Goal: Information Seeking & Learning: Learn about a topic

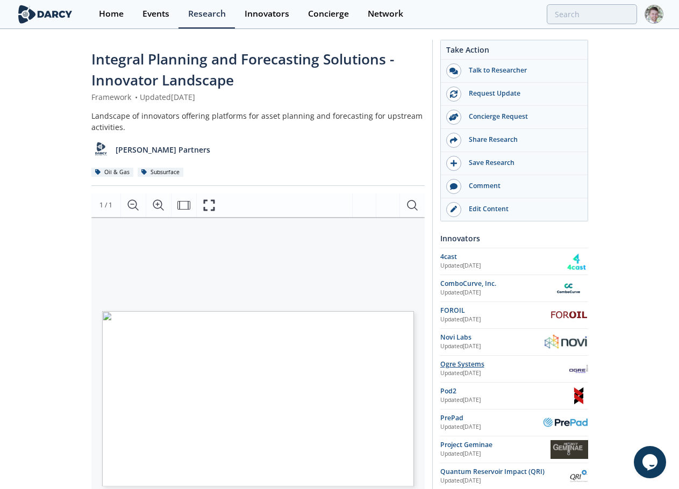
click at [469, 365] on div "Ogre Systems" at bounding box center [504, 365] width 129 height 10
click at [458, 335] on div "Novi Labs" at bounding box center [491, 338] width 103 height 10
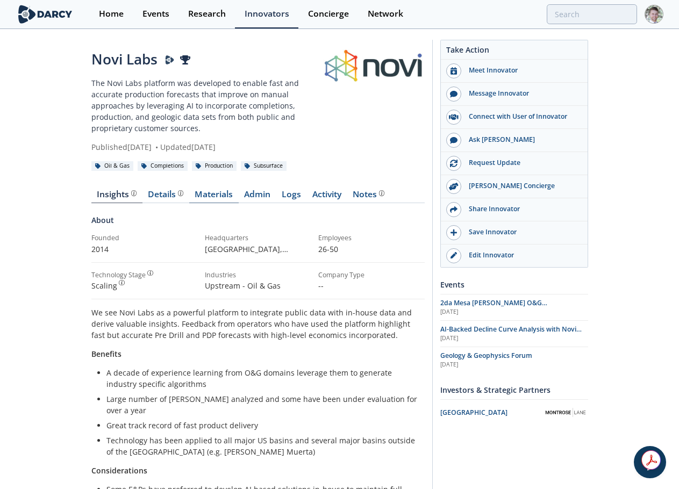
click at [222, 193] on link "Materials" at bounding box center [213, 196] width 49 height 13
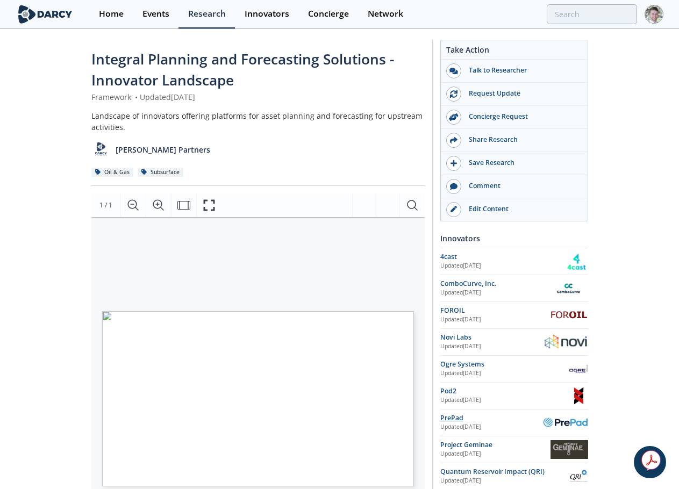
click at [462, 416] on div "PrePad" at bounding box center [491, 418] width 103 height 10
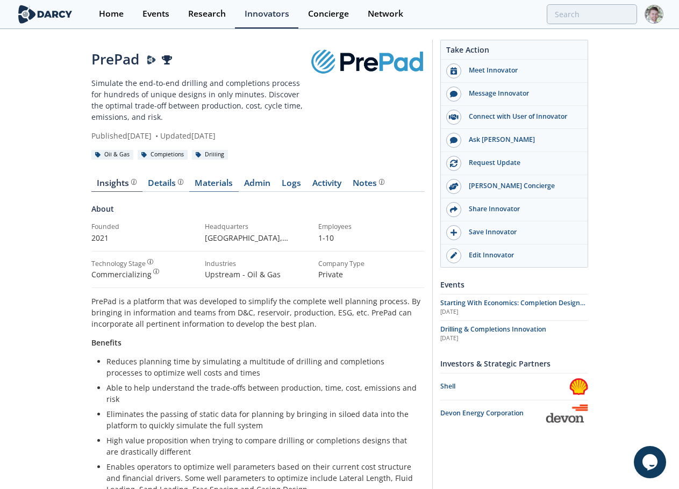
click at [219, 186] on link "Materials" at bounding box center [213, 185] width 49 height 13
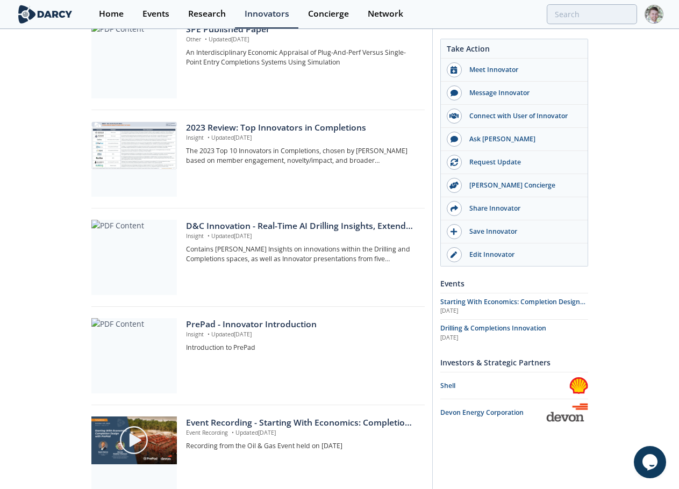
scroll to position [537, 0]
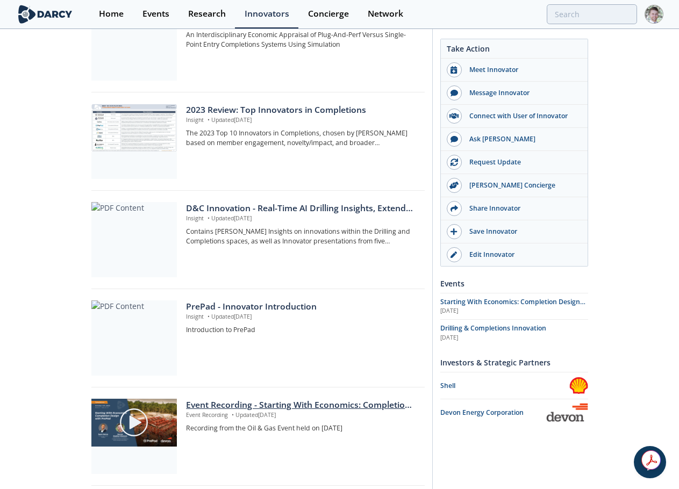
click at [282, 406] on div "Event Recording - Starting With Economics: Completion Design with PrePad" at bounding box center [301, 405] width 231 height 13
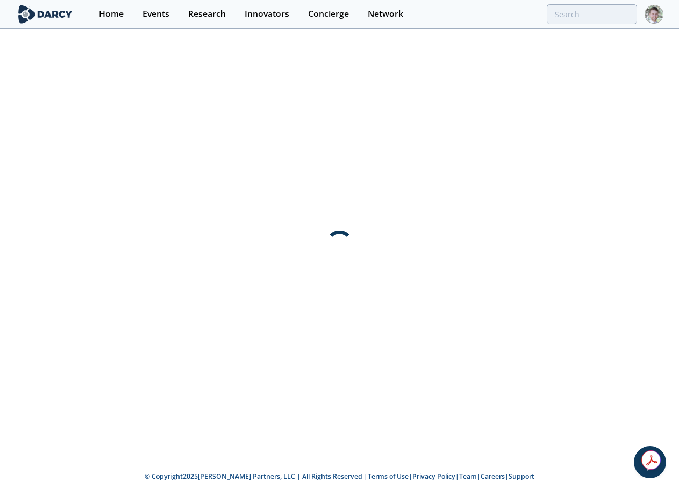
scroll to position [0, 0]
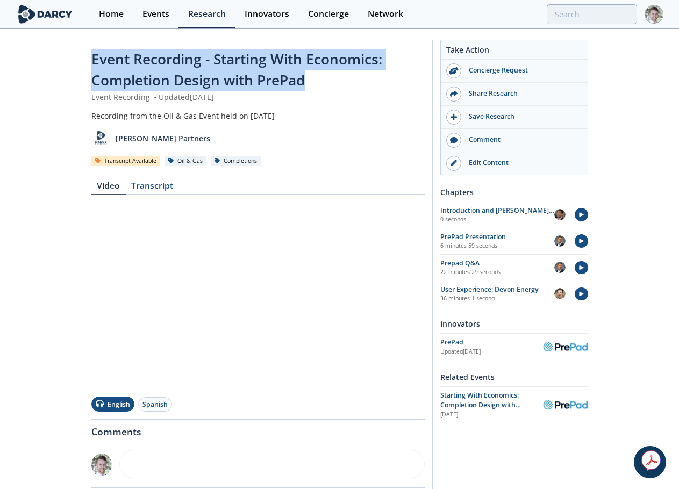
drag, startPoint x: 317, startPoint y: 80, endPoint x: 94, endPoint y: 57, distance: 224.7
click at [94, 57] on div "Event Recording - Starting With Economics: Completion Design with PrePad" at bounding box center [257, 70] width 333 height 42
copy span "Event Recording - Starting With Economics: Completion Design with PrePad"
click at [325, 83] on div "Event Recording - Starting With Economics: Completion Design with PrePad" at bounding box center [257, 70] width 333 height 42
drag, startPoint x: 324, startPoint y: 81, endPoint x: 214, endPoint y: 64, distance: 111.0
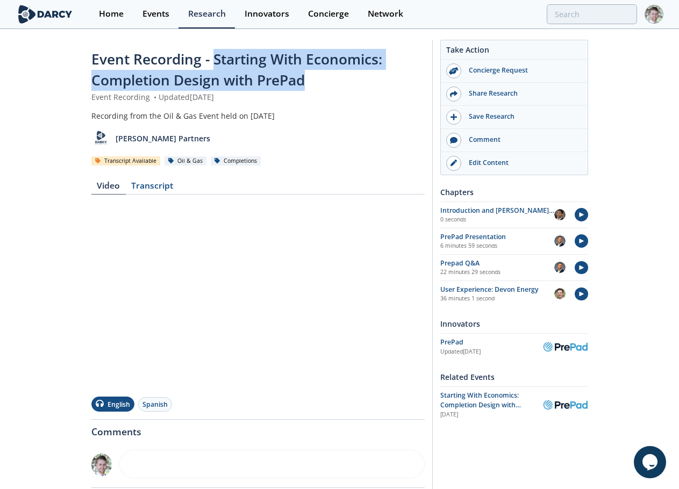
click at [214, 64] on div "Event Recording - Starting With Economics: Completion Design with PrePad" at bounding box center [257, 70] width 333 height 42
copy span "Starting With Economics: Completion Design with PrePad"
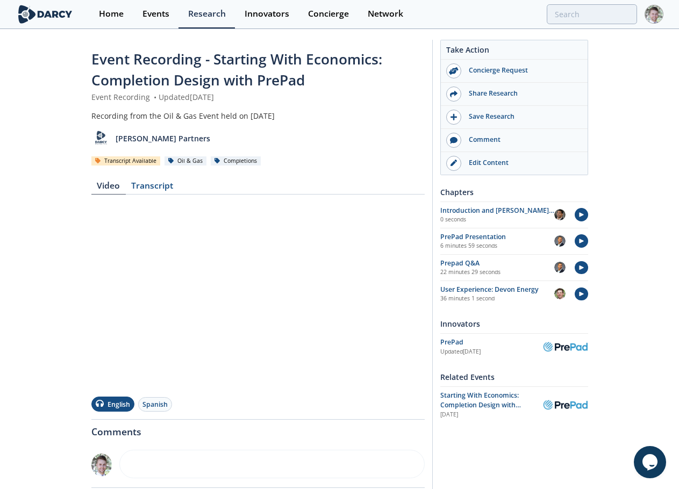
click at [44, 133] on div "Event Recording - Starting With Economics: Completion Design with PrePad Event …" at bounding box center [339, 340] width 679 height 620
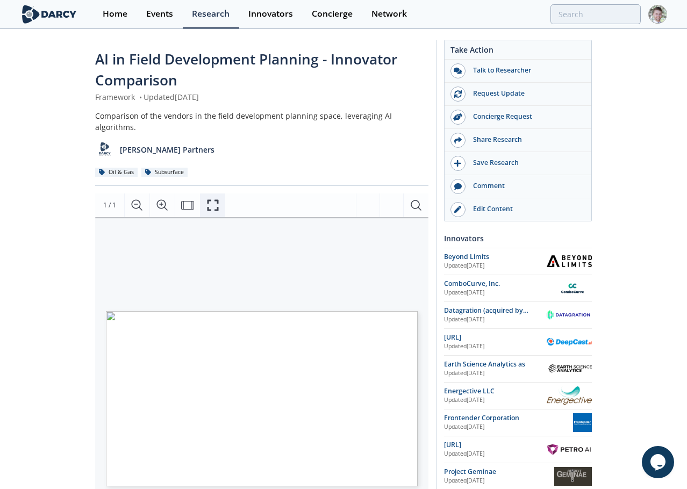
drag, startPoint x: 207, startPoint y: 193, endPoint x: 212, endPoint y: 262, distance: 69.0
click at [207, 199] on icon "Fullscreen" at bounding box center [212, 205] width 13 height 13
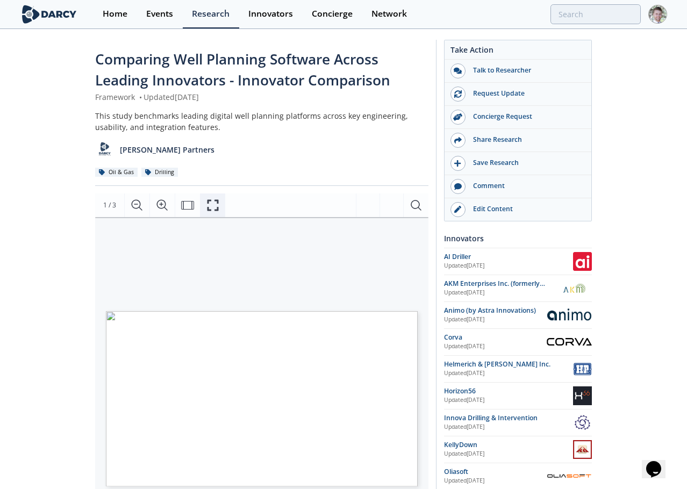
drag, startPoint x: 211, startPoint y: 199, endPoint x: 211, endPoint y: 264, distance: 65.0
click at [211, 199] on icon "Fullscreen" at bounding box center [212, 205] width 13 height 13
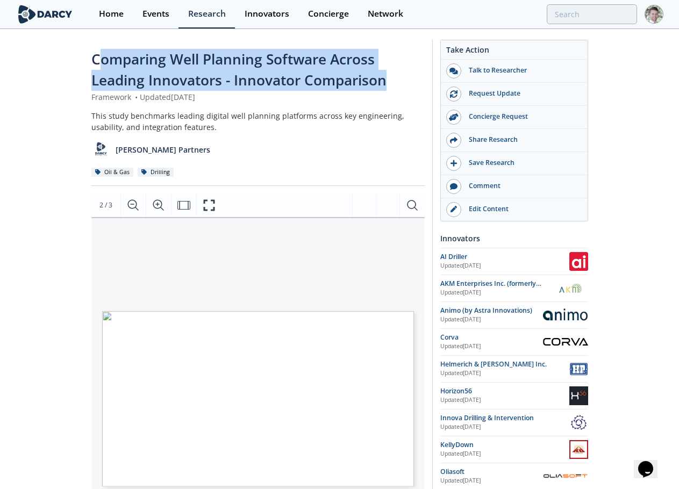
drag, startPoint x: 96, startPoint y: 58, endPoint x: 418, endPoint y: 84, distance: 322.4
click at [418, 84] on div "Comparing Well Planning Software Across Leading Innovators - Innovator Comparis…" at bounding box center [257, 70] width 333 height 42
click at [224, 63] on span "Comparing Well Planning Software Across Leading Innovators - Innovator Comparis…" at bounding box center [238, 69] width 295 height 40
drag, startPoint x: 91, startPoint y: 57, endPoint x: 404, endPoint y: 76, distance: 312.8
click at [404, 76] on div "Comparing Well Planning Software Across Leading Innovators - Innovator Comparis…" at bounding box center [257, 70] width 333 height 42
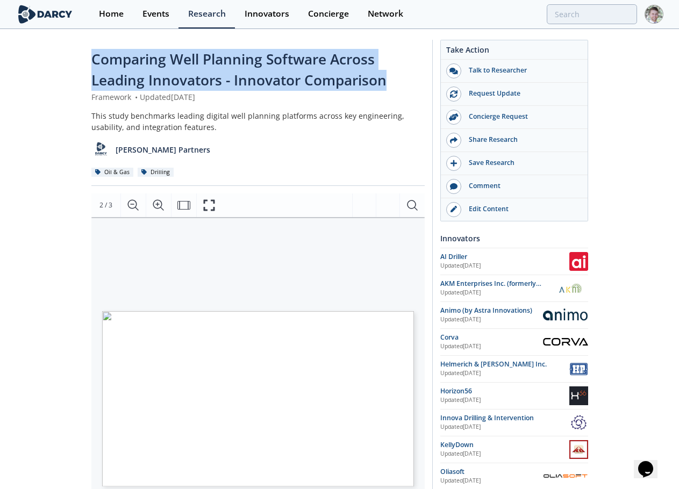
copy span "Comparing Well Planning Software Across Leading Innovators - Innovator Comparis…"
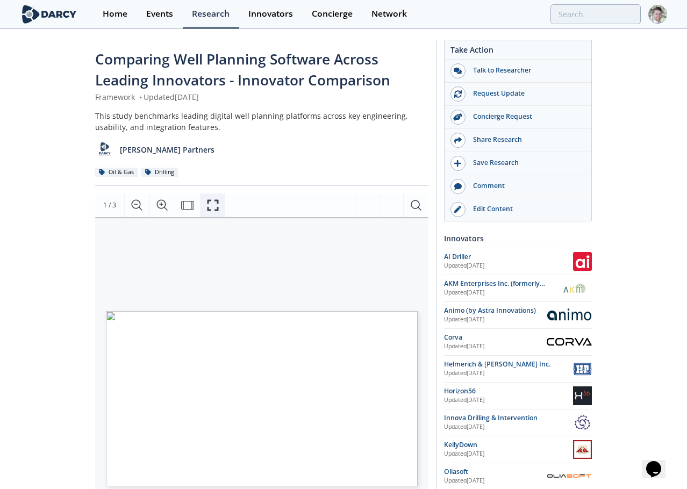
click at [212, 204] on icon "Fullscreen" at bounding box center [212, 205] width 13 height 13
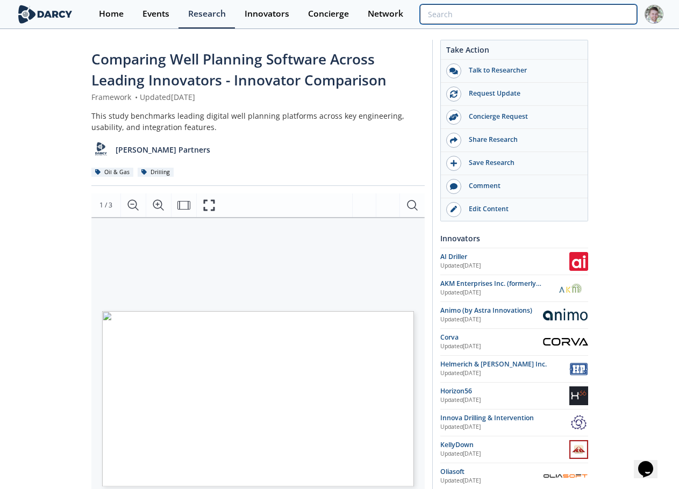
click at [567, 13] on input "search" at bounding box center [528, 14] width 217 height 20
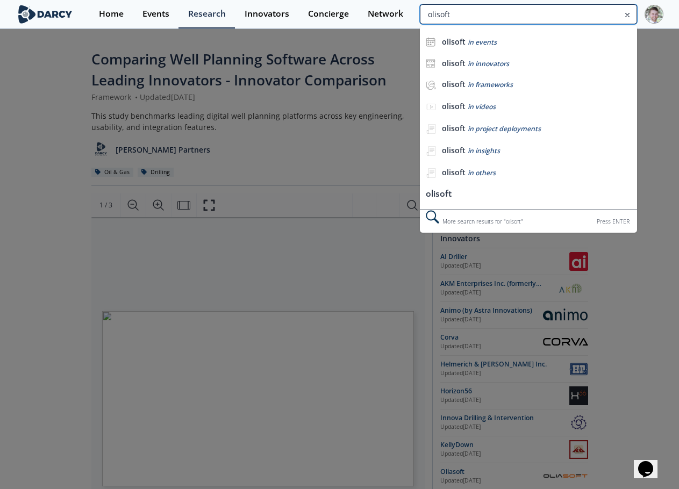
type input "olisoft"
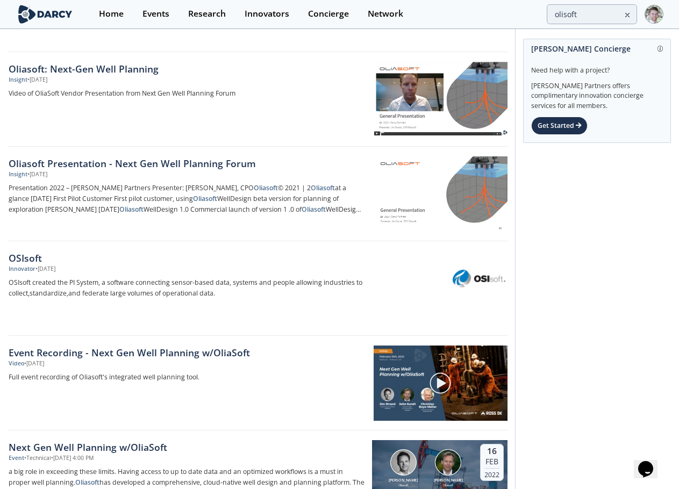
scroll to position [107, 0]
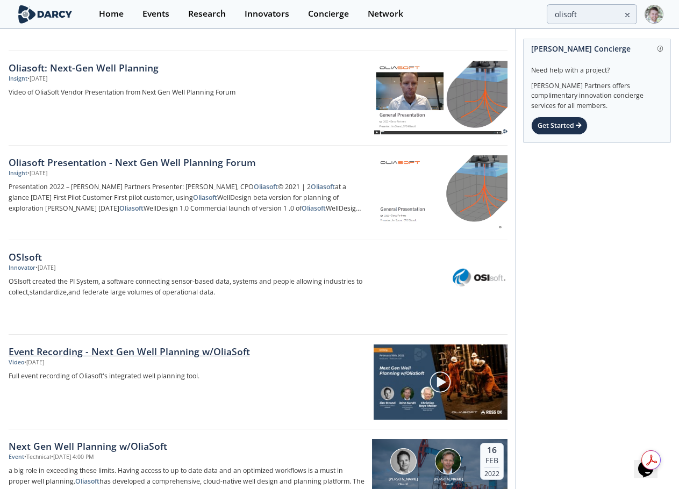
click at [159, 349] on link "Event Recording - Next Gen Well Planning w/OliaSoft" at bounding box center [187, 351] width 357 height 14
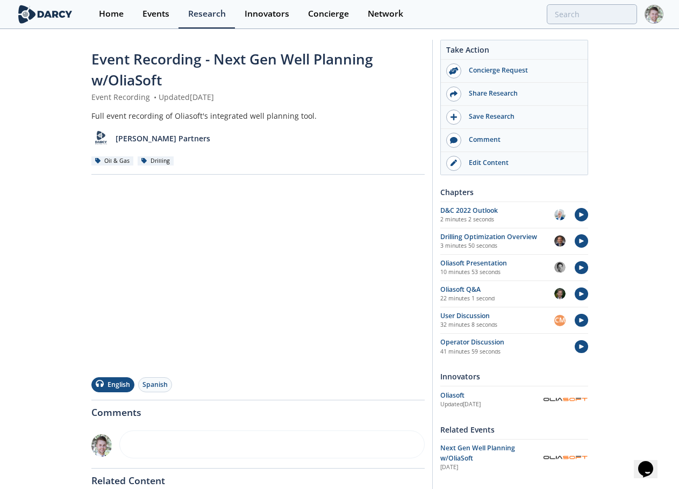
type input "olisoft"
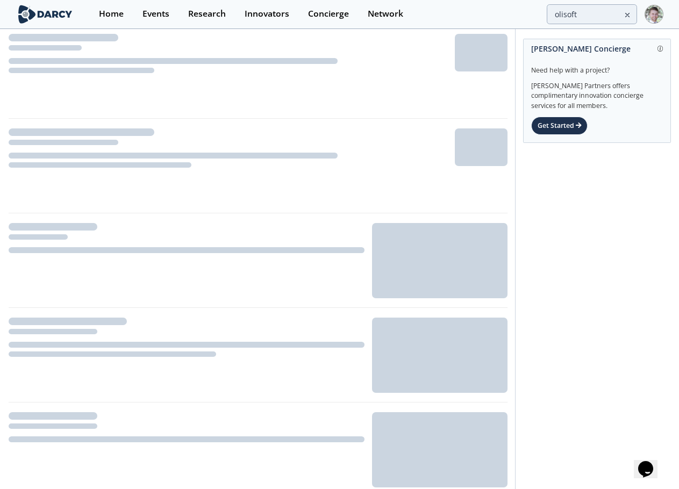
scroll to position [107, 0]
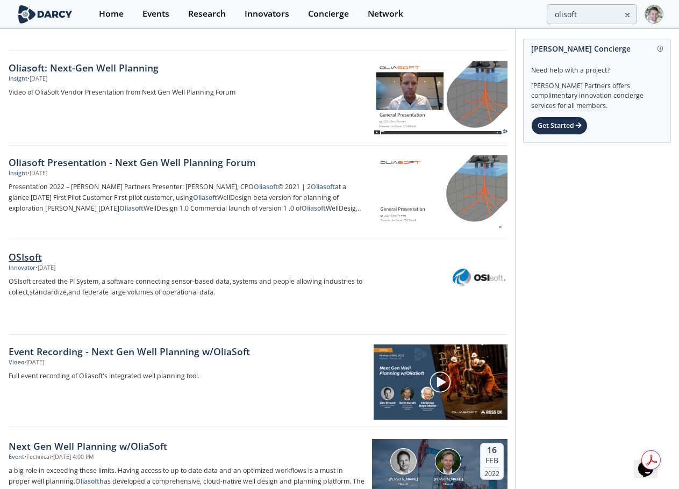
click at [45, 256] on div "OSIsoft" at bounding box center [187, 257] width 356 height 14
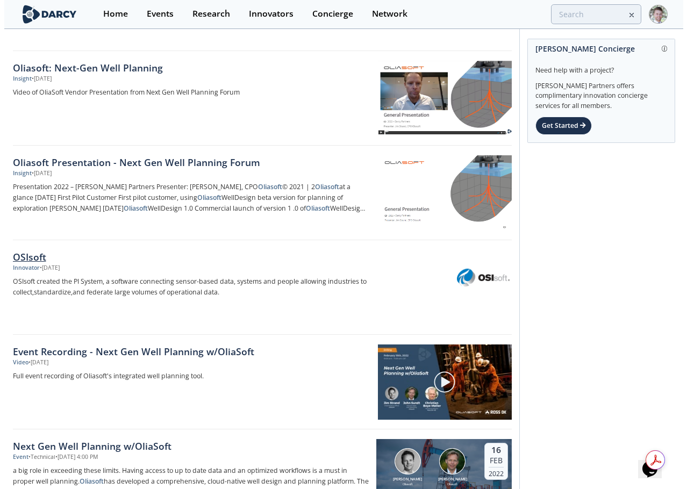
scroll to position [0, 0]
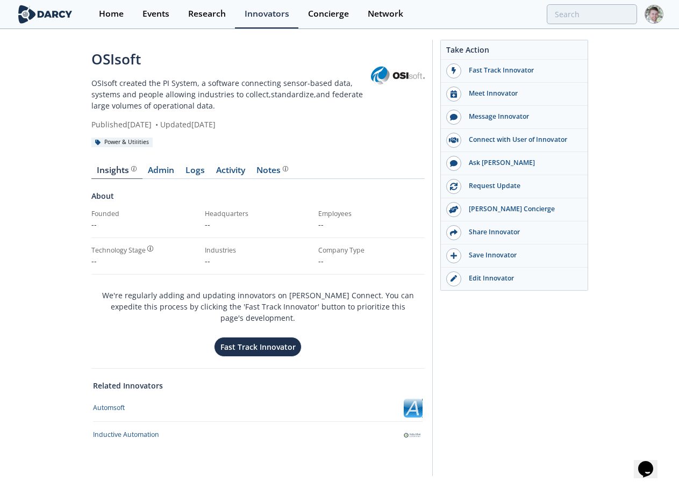
type input "olisoft"
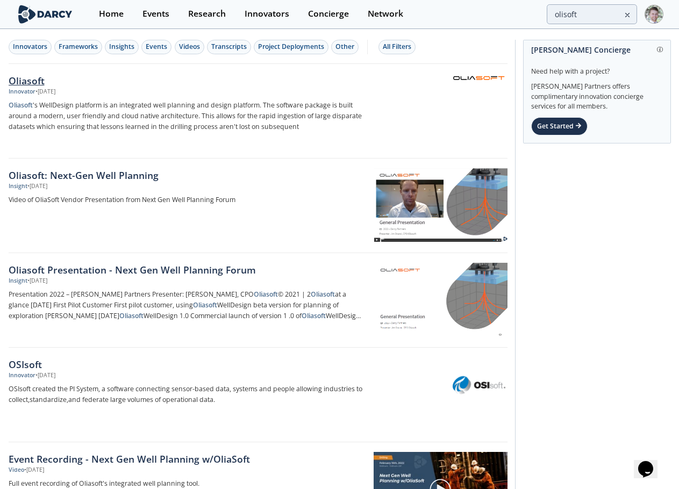
click at [12, 81] on div "Oliasoft" at bounding box center [187, 81] width 356 height 14
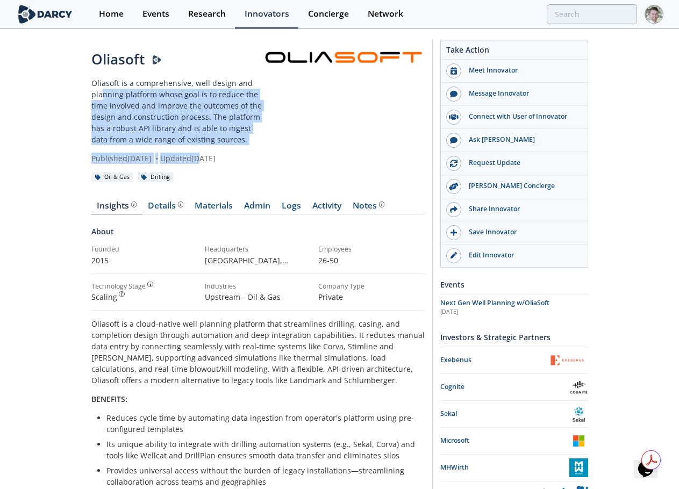
drag, startPoint x: 123, startPoint y: 90, endPoint x: 251, endPoint y: 146, distance: 139.6
click at [251, 146] on div "Oliasoft Oliasoft is a comprehensive, well design and planning platform whose g…" at bounding box center [177, 106] width 172 height 115
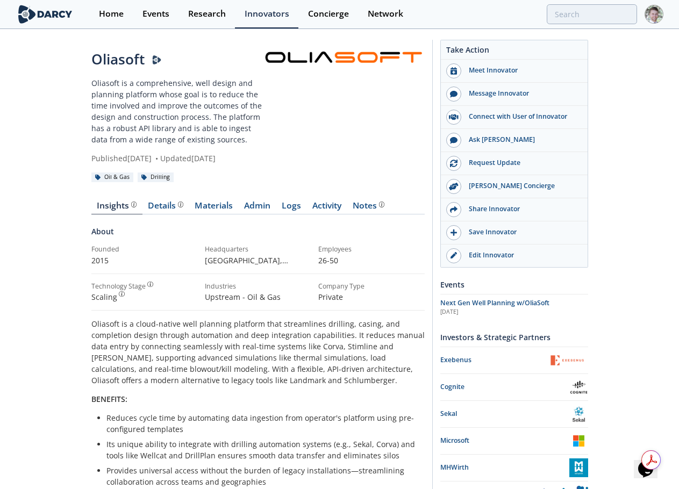
type input "olisoft"
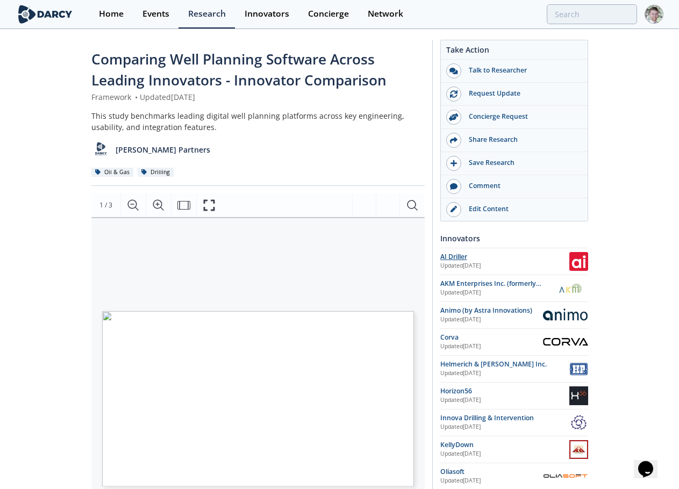
click at [463, 258] on div "AI Driller" at bounding box center [504, 257] width 129 height 10
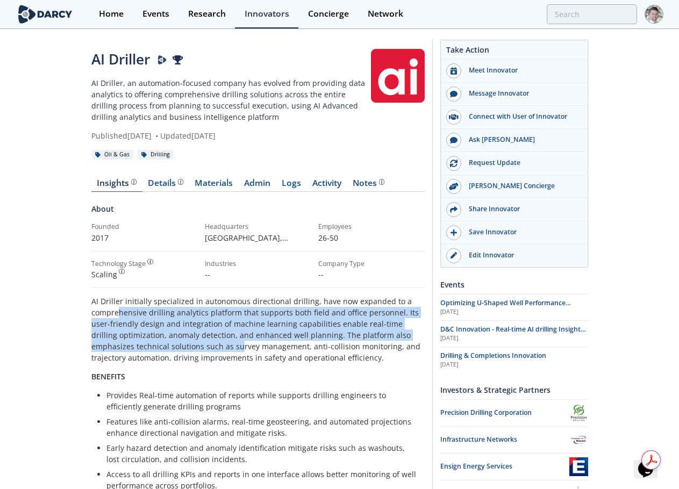
drag, startPoint x: 128, startPoint y: 312, endPoint x: 195, endPoint y: 349, distance: 76.3
click at [195, 349] on p "AI Driller initially specialized in autonomous directional drilling, have now e…" at bounding box center [257, 330] width 333 height 68
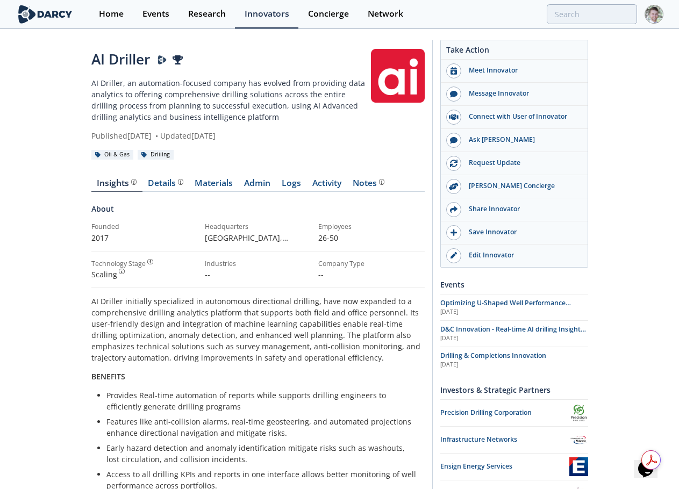
click at [353, 358] on p "AI Driller initially specialized in autonomous directional drilling, have now e…" at bounding box center [257, 330] width 333 height 68
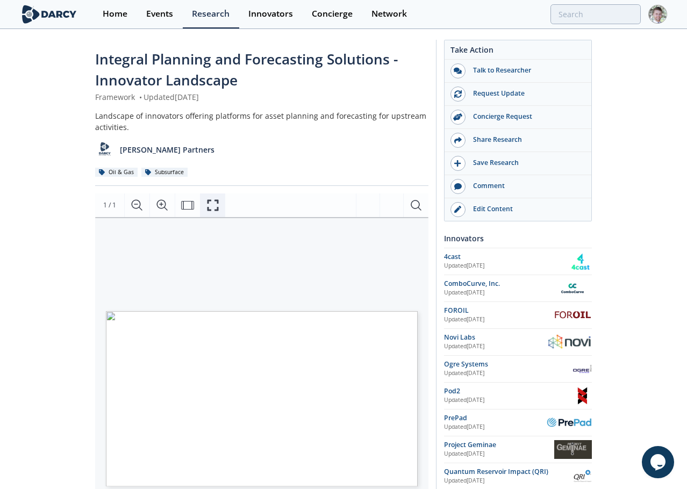
drag, startPoint x: 211, startPoint y: 203, endPoint x: 211, endPoint y: 268, distance: 65.0
click at [211, 203] on icon "Fullscreen" at bounding box center [212, 205] width 13 height 13
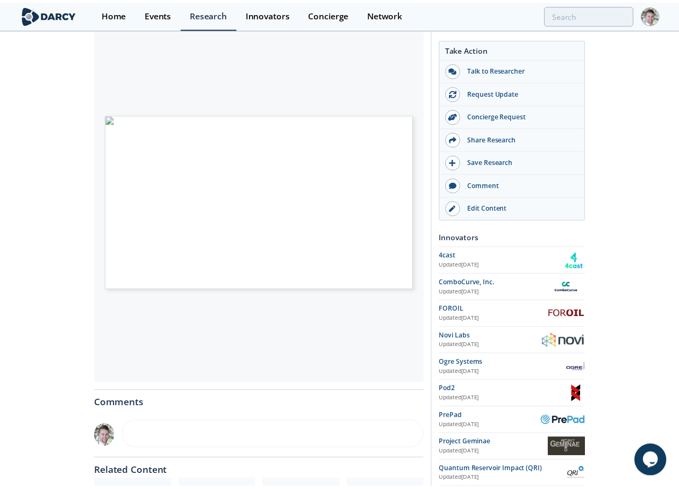
scroll to position [33, 0]
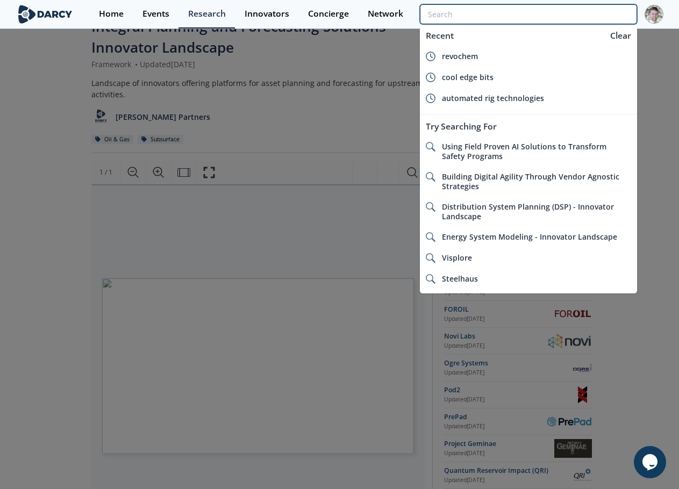
click at [570, 14] on input "search" at bounding box center [528, 14] width 217 height 20
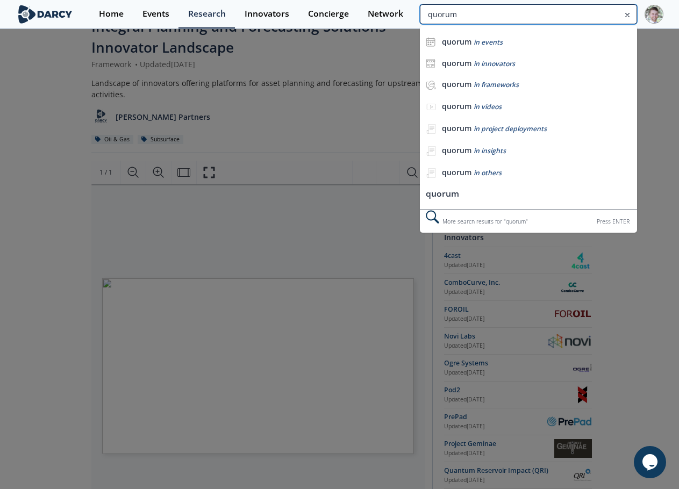
type input "quorum"
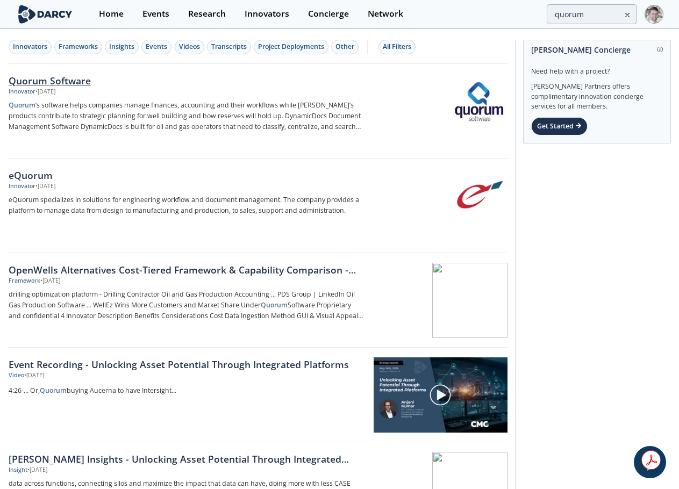
click at [59, 84] on div "Quorum Software" at bounding box center [187, 81] width 356 height 14
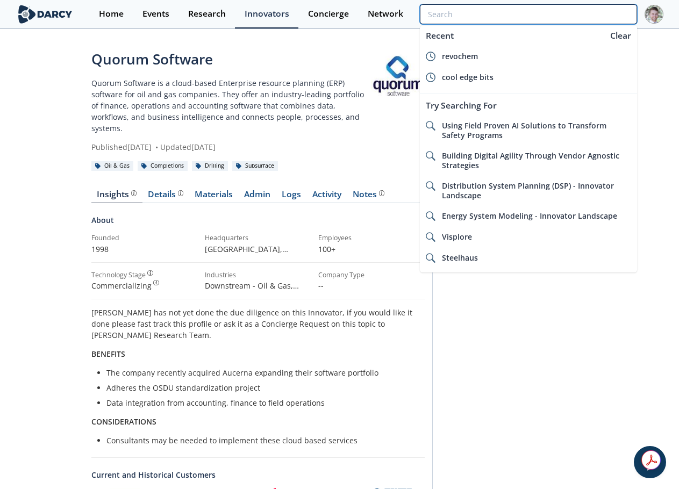
click at [585, 8] on input "search" at bounding box center [528, 14] width 217 height 20
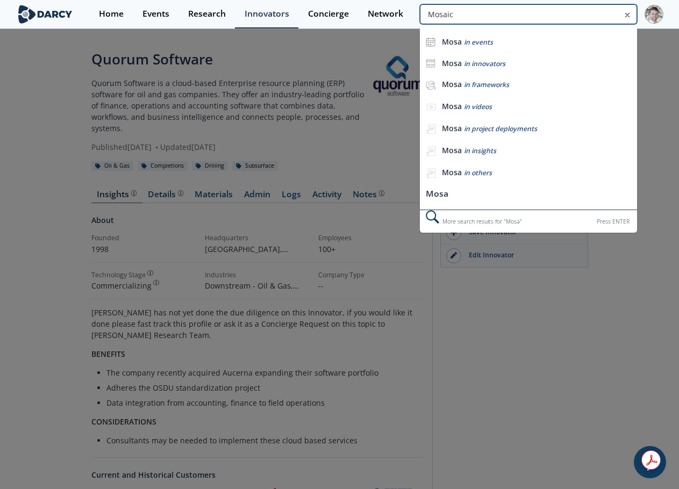
type input "Mosaic"
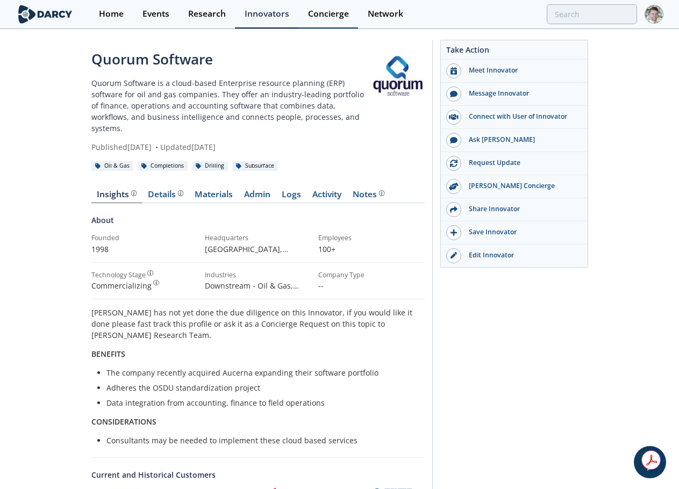
type input "quorum"
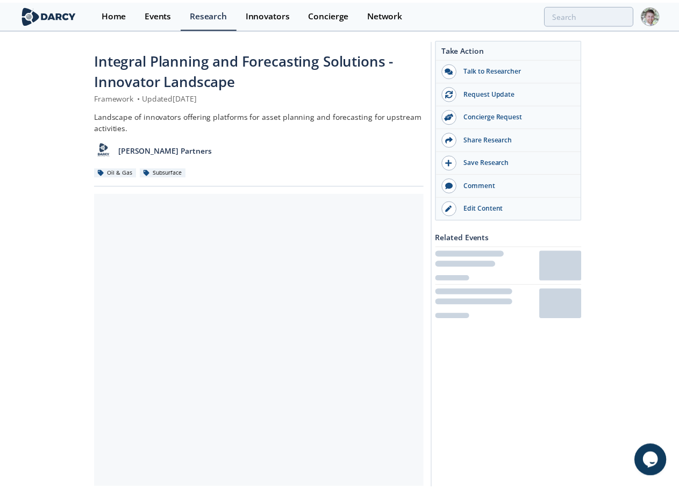
scroll to position [33, 0]
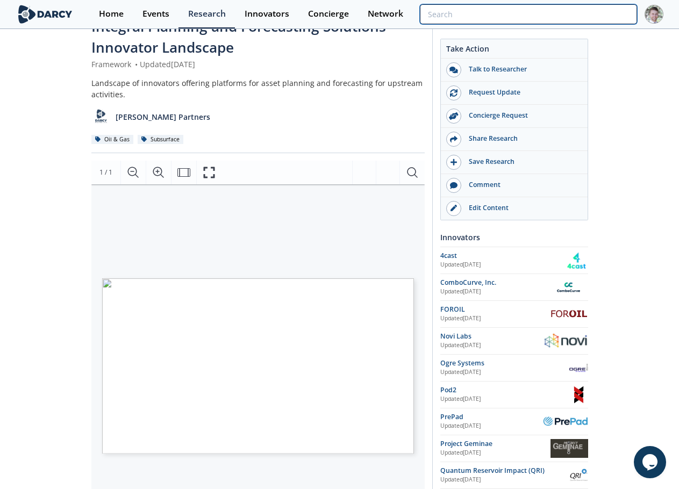
click at [567, 22] on input "search" at bounding box center [528, 14] width 217 height 20
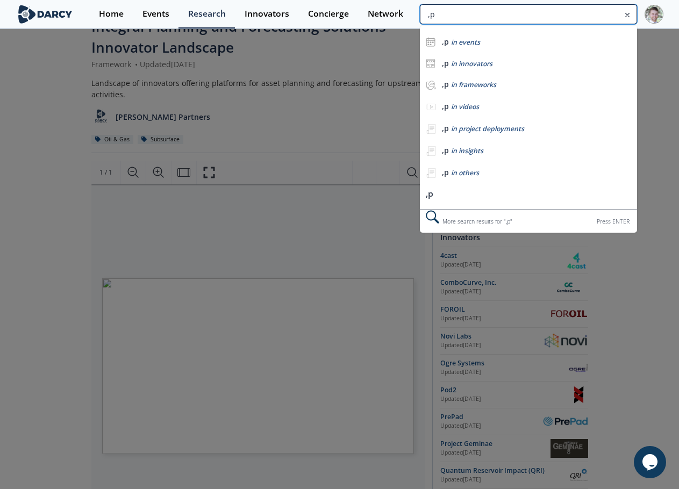
type input ","
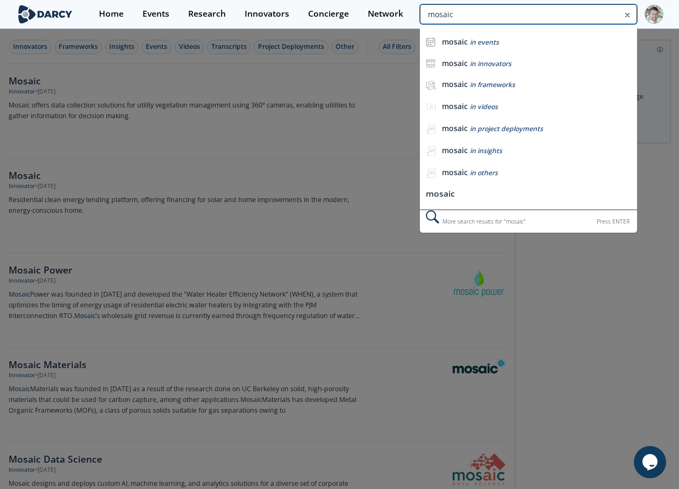
drag, startPoint x: 588, startPoint y: 15, endPoint x: 337, endPoint y: -13, distance: 253.0
click at [337, 0] on html "Home Events Research Innovators Concierge Network mosaic mosaic in events mosai…" at bounding box center [339, 244] width 679 height 489
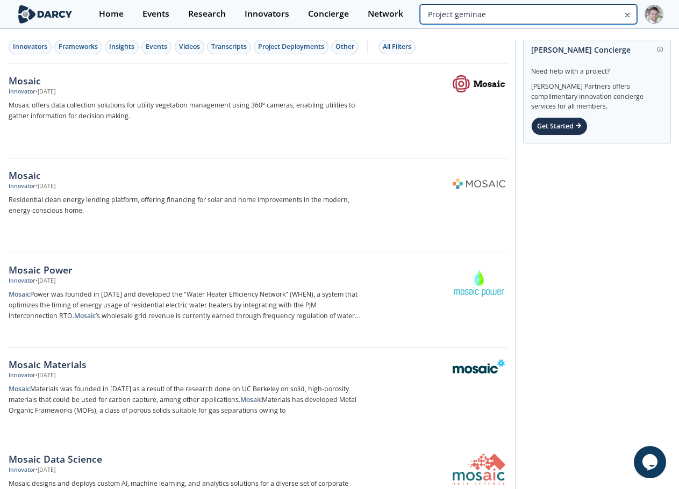
type input "Project geminae"
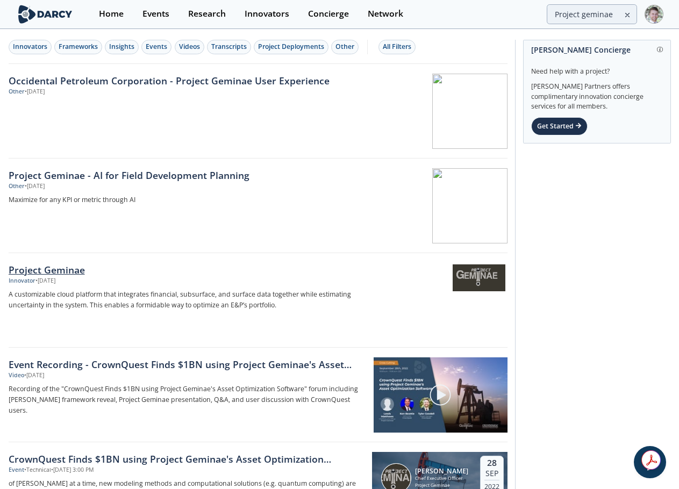
click at [57, 269] on div "Project Geminae" at bounding box center [187, 270] width 356 height 14
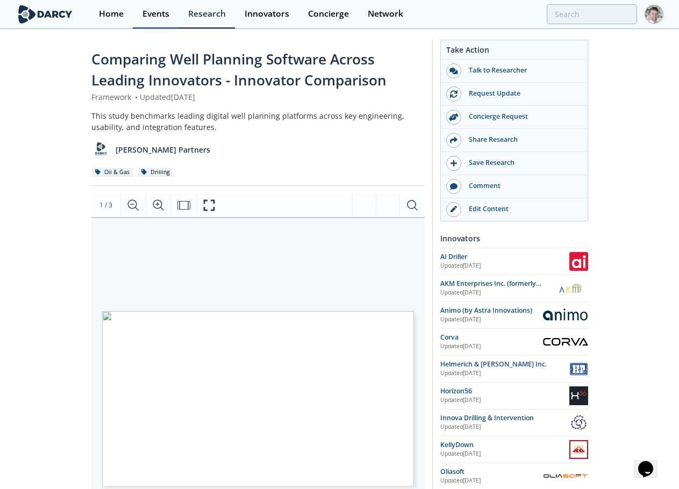
click at [161, 18] on div "Events" at bounding box center [155, 14] width 27 height 9
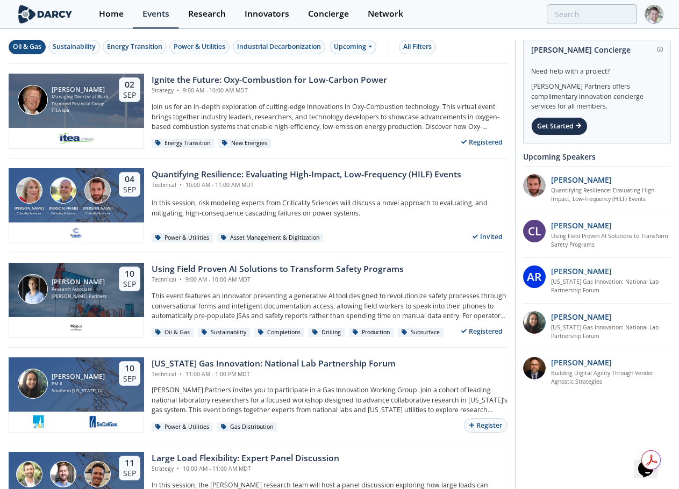
click at [27, 49] on div "Oil & Gas" at bounding box center [27, 47] width 28 height 10
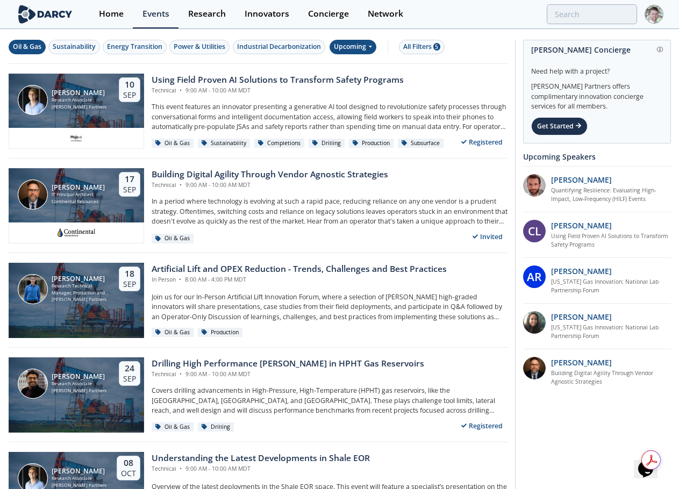
click at [363, 48] on div "Upcoming" at bounding box center [352, 47] width 47 height 15
click at [357, 78] on div "Past" at bounding box center [366, 82] width 67 height 17
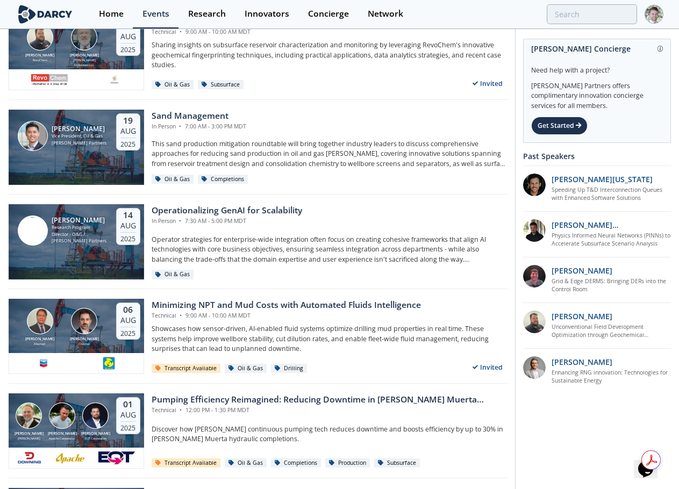
scroll to position [161, 0]
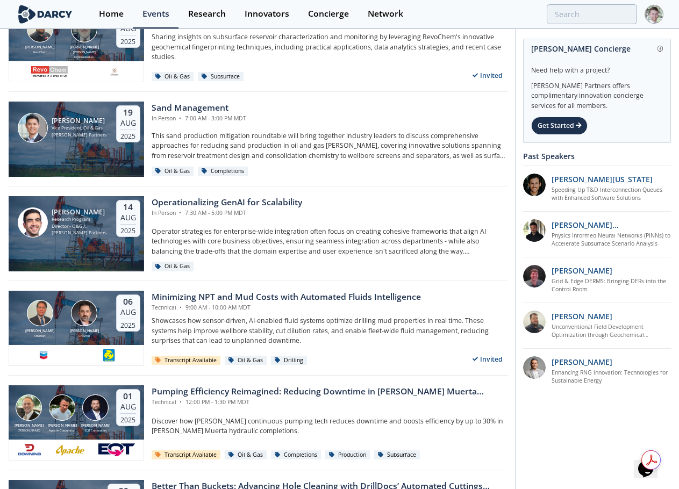
click at [254, 290] on div "[PERSON_NAME] Absmart [PERSON_NAME] Chevron [DATE] Minimizing NPT and Mud Costs…" at bounding box center [258, 328] width 499 height 95
click at [241, 299] on div "Minimizing NPT and Mud Costs with Automated Fluids Intelligence" at bounding box center [286, 297] width 269 height 13
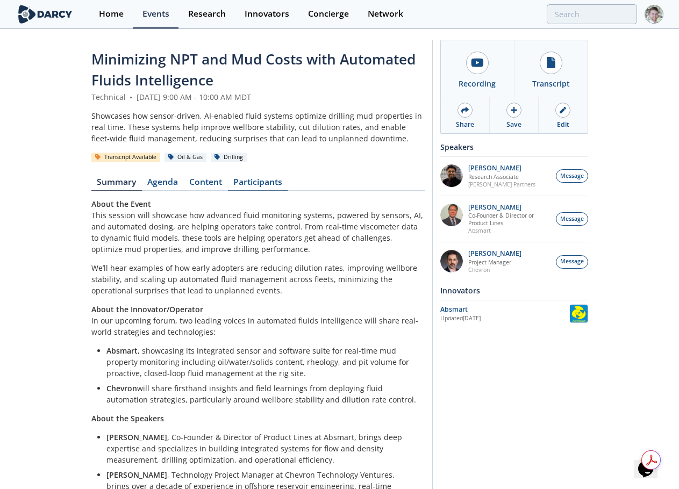
click at [269, 178] on link "Participants" at bounding box center [258, 184] width 60 height 13
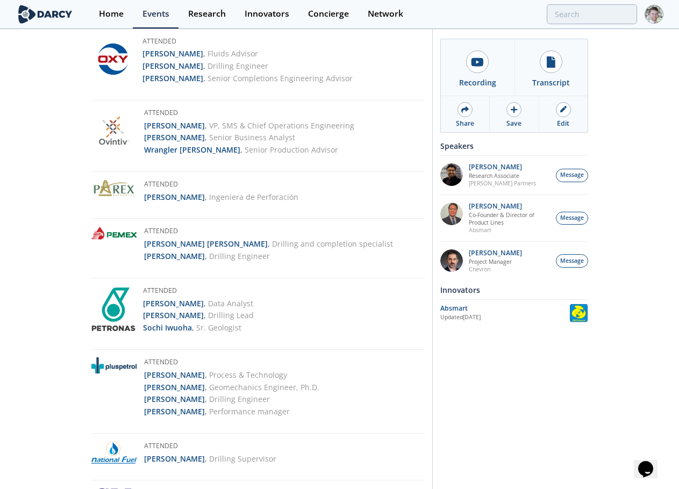
scroll to position [1236, 0]
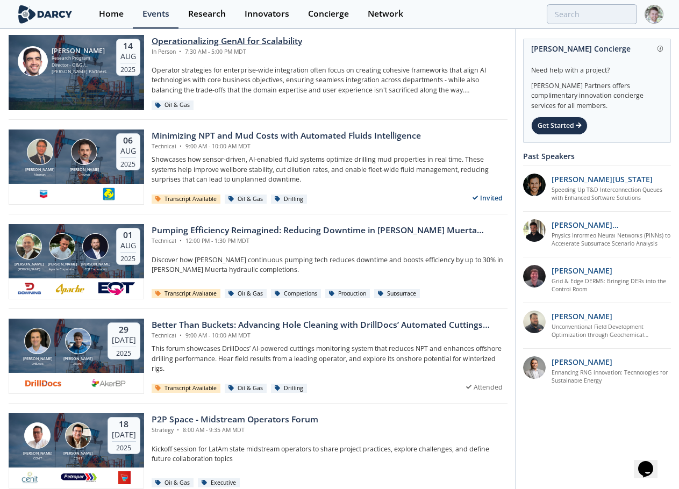
scroll to position [376, 0]
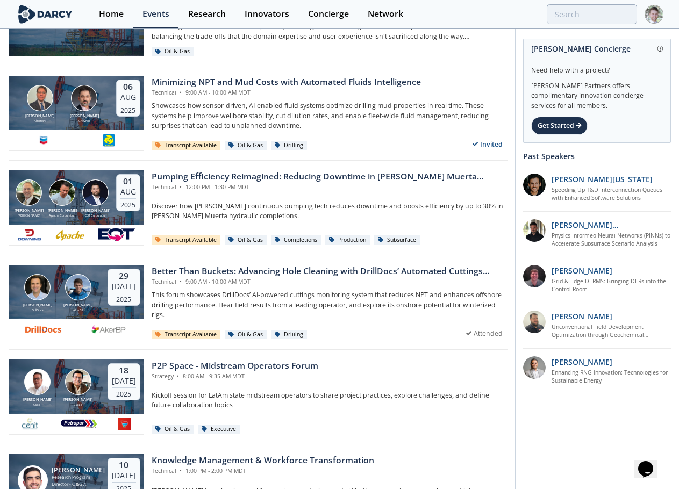
click at [190, 274] on div "Better Than Buckets: Advancing Hole Cleaning with DrillDocs’ Automated Cuttings…" at bounding box center [330, 271] width 356 height 13
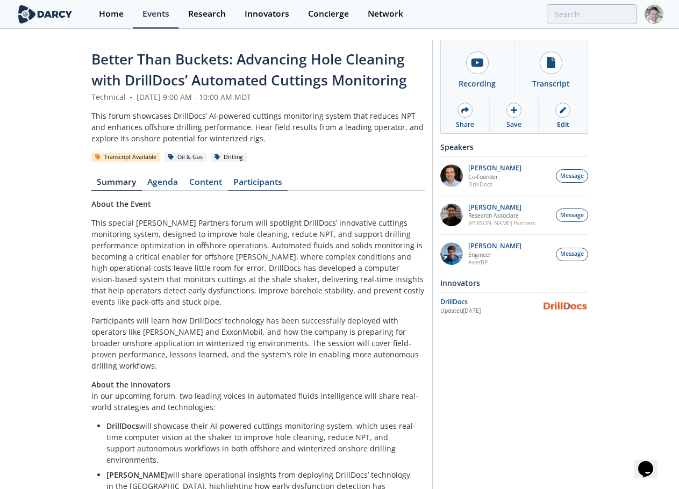
click at [250, 178] on link "Participants" at bounding box center [258, 184] width 60 height 13
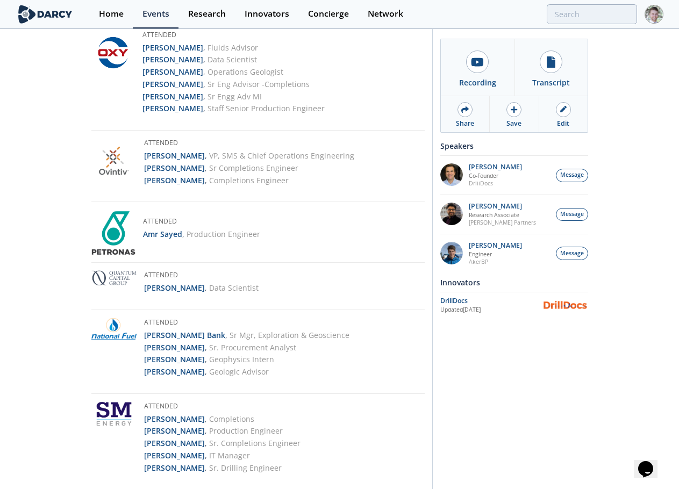
scroll to position [1225, 0]
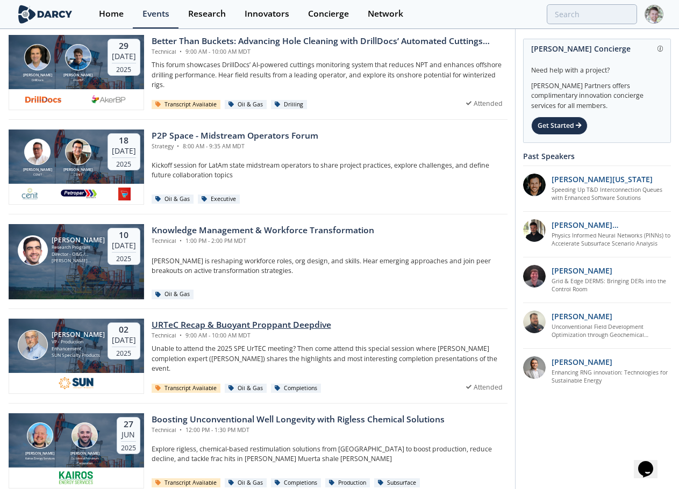
scroll to position [699, 0]
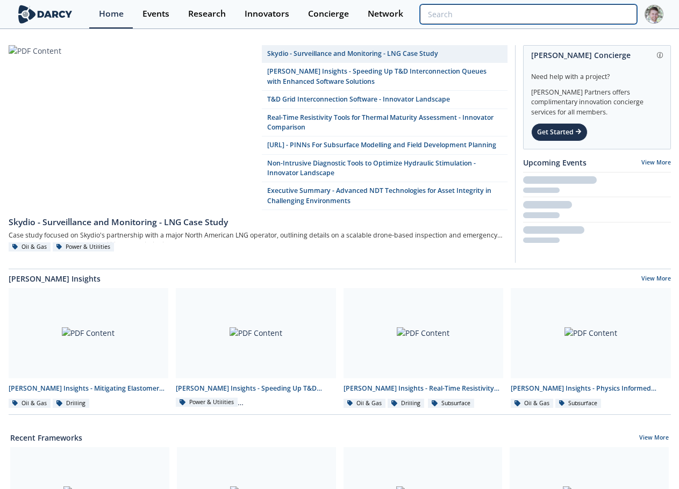
click at [597, 13] on input "search" at bounding box center [528, 14] width 217 height 20
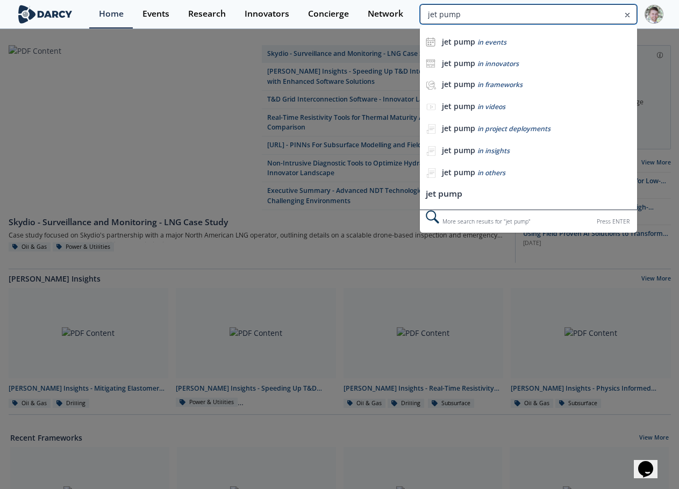
type input "jet pump"
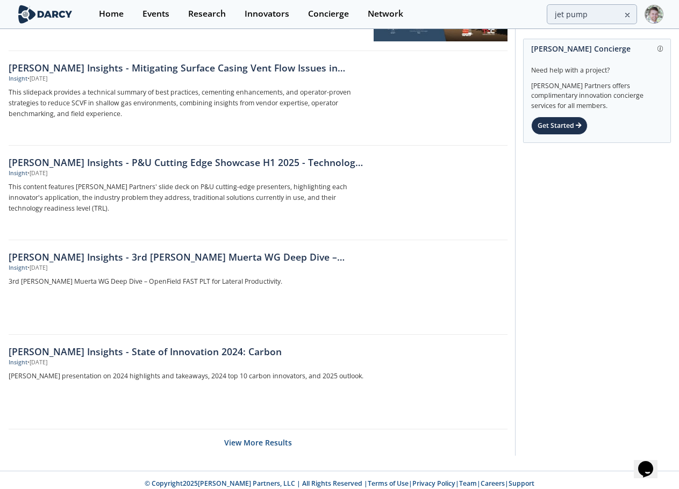
scroll to position [1534, 0]
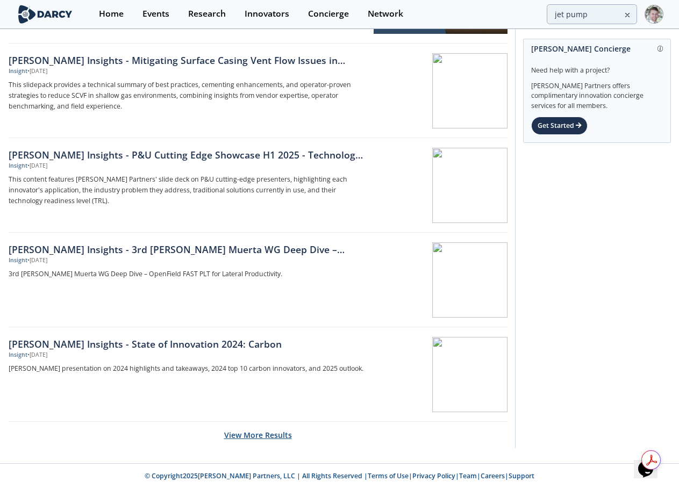
click at [240, 434] on button "View More Results" at bounding box center [258, 435] width 68 height 26
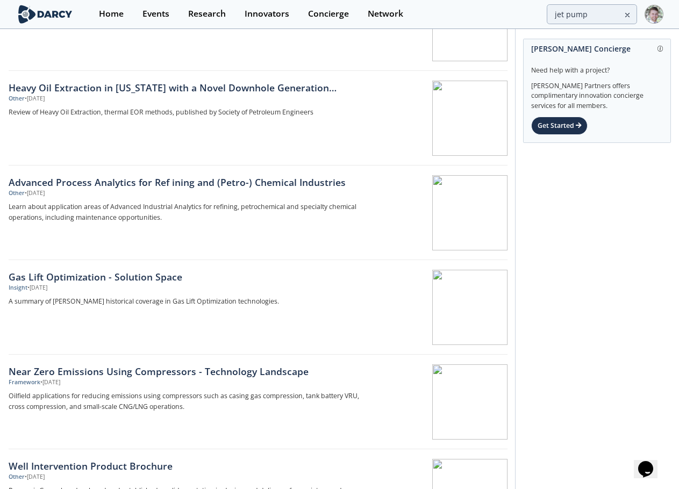
scroll to position [2189, 0]
